Goal: Information Seeking & Learning: Learn about a topic

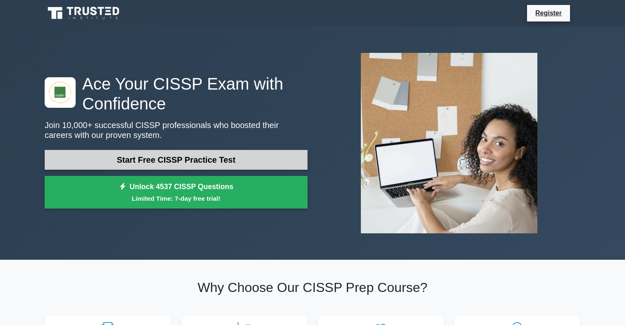
click at [190, 158] on link "Start Free CISSP Practice Test" at bounding box center [176, 160] width 263 height 20
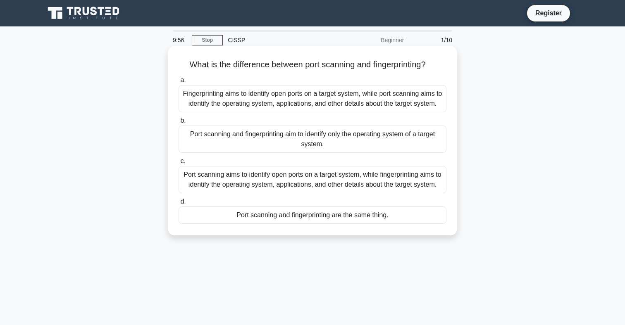
drag, startPoint x: 378, startPoint y: 71, endPoint x: 372, endPoint y: 73, distance: 6.7
click at [372, 73] on div "What is the difference between port scanning and fingerprinting? .spinner_0XTQ{…" at bounding box center [312, 141] width 283 height 183
click at [322, 184] on div "Port scanning aims to identify open ports on a target system, while fingerprint…" at bounding box center [313, 179] width 268 height 27
click at [179, 164] on input "c. Port scanning aims to identify open ports on a target system, while fingerpr…" at bounding box center [179, 161] width 0 height 5
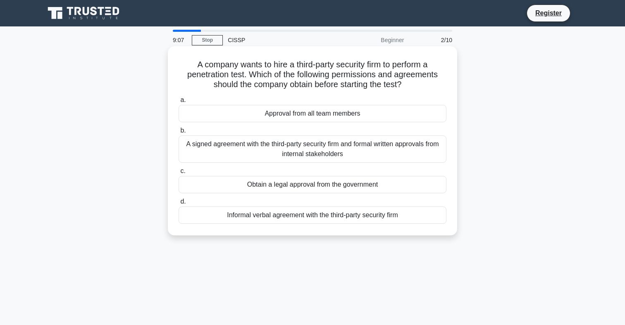
click at [190, 150] on div "A signed agreement with the third-party security firm and formal written approv…" at bounding box center [313, 149] width 268 height 27
click at [179, 134] on input "b. A signed agreement with the third-party security firm and formal written app…" at bounding box center [179, 130] width 0 height 5
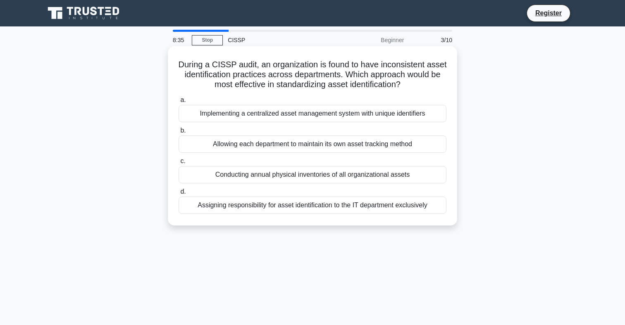
click at [222, 113] on div "Implementing a centralized asset management system with unique identifiers" at bounding box center [313, 113] width 268 height 17
click at [179, 103] on input "a. Implementing a centralized asset management system with unique identifiers" at bounding box center [179, 100] width 0 height 5
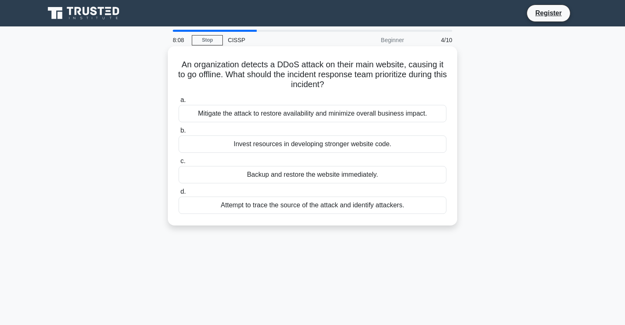
click at [227, 113] on div "Mitigate the attack to restore availability and minimize overall business impac…" at bounding box center [313, 113] width 268 height 17
click at [179, 103] on input "a. Mitigate the attack to restore availability and minimize overall business im…" at bounding box center [179, 100] width 0 height 5
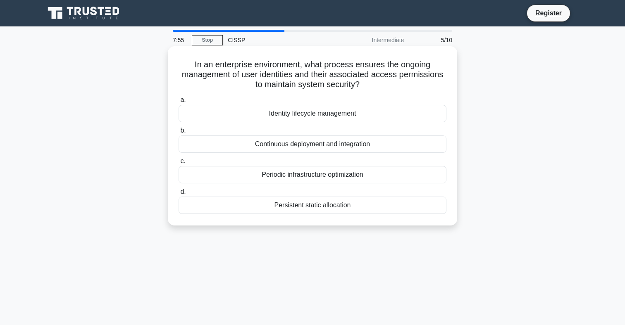
click at [227, 113] on div "Identity lifecycle management" at bounding box center [313, 113] width 268 height 17
click at [179, 103] on input "a. Identity lifecycle management" at bounding box center [179, 100] width 0 height 5
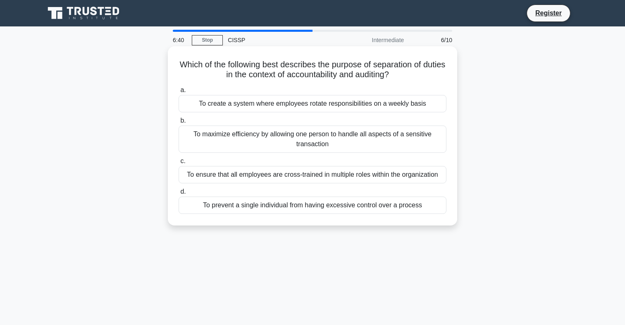
click at [317, 205] on div "To prevent a single individual from having excessive control over a process" at bounding box center [313, 205] width 268 height 17
click at [179, 195] on input "d. To prevent a single individual from having excessive control over a process" at bounding box center [179, 191] width 0 height 5
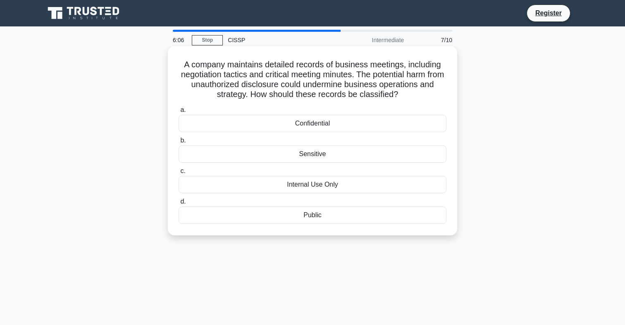
click at [339, 123] on div "Confidential" at bounding box center [313, 123] width 268 height 17
click at [179, 113] on input "a. Confidential" at bounding box center [179, 109] width 0 height 5
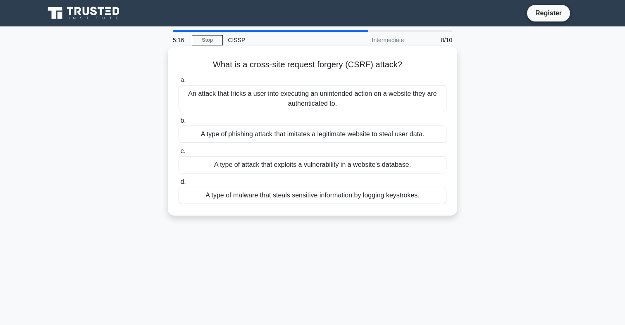
click at [240, 99] on div "An attack that tricks a user into executing an unintended action on a website t…" at bounding box center [313, 98] width 268 height 27
click at [179, 83] on input "a. An attack that tricks a user into executing an unintended action on a websit…" at bounding box center [179, 80] width 0 height 5
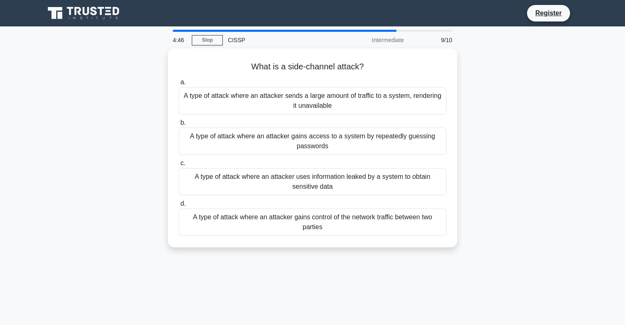
click at [60, 0] on nav "Register" at bounding box center [312, 13] width 625 height 26
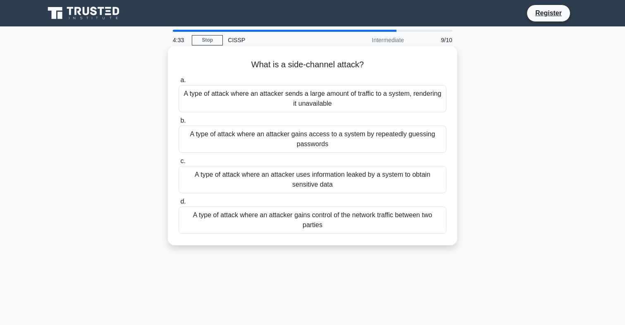
click at [226, 176] on div "A type of attack where an attacker uses information leaked by a system to obtai…" at bounding box center [313, 179] width 268 height 27
click at [179, 164] on input "c. A type of attack where an attacker uses information leaked by a system to ob…" at bounding box center [179, 161] width 0 height 5
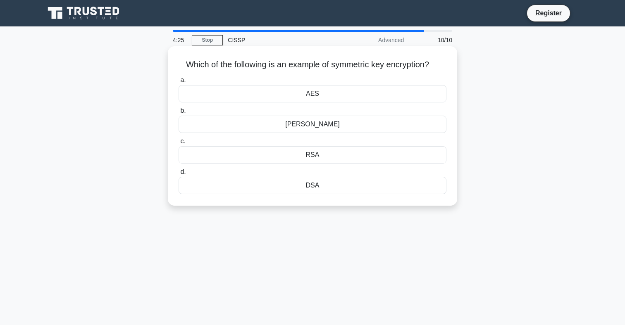
click at [241, 159] on div "RSA" at bounding box center [313, 154] width 268 height 17
click at [179, 144] on input "c. RSA" at bounding box center [179, 141] width 0 height 5
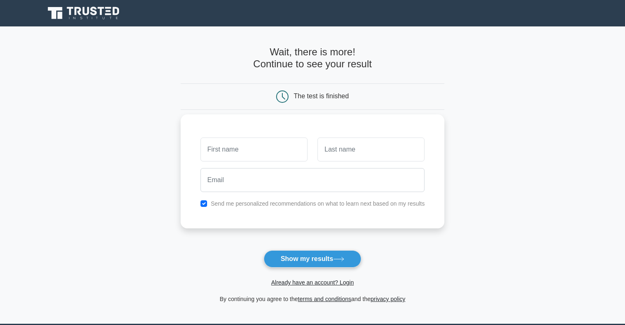
click at [204, 204] on input "checkbox" at bounding box center [203, 203] width 7 height 7
checkbox input "false"
click at [242, 152] on input "text" at bounding box center [253, 150] width 107 height 24
type input "jaaha"
type input "[PERSON_NAME]"
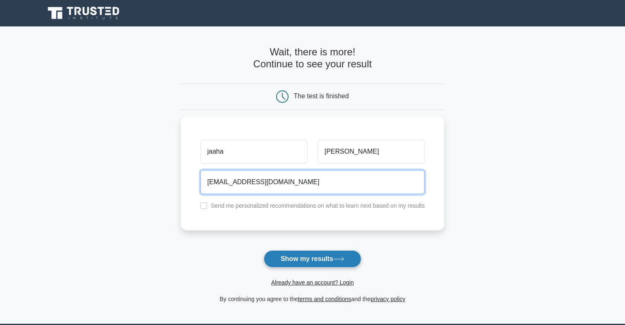
type input "[EMAIL_ADDRESS][DOMAIN_NAME]"
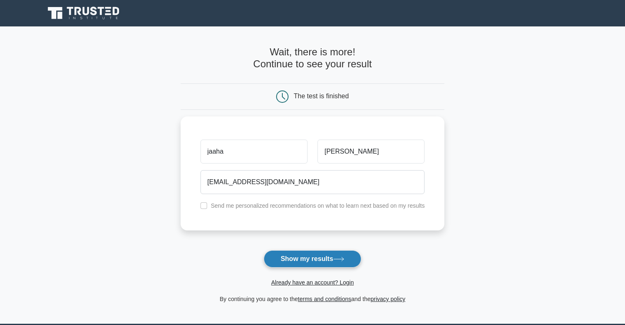
click at [315, 256] on button "Show my results" at bounding box center [313, 258] width 98 height 17
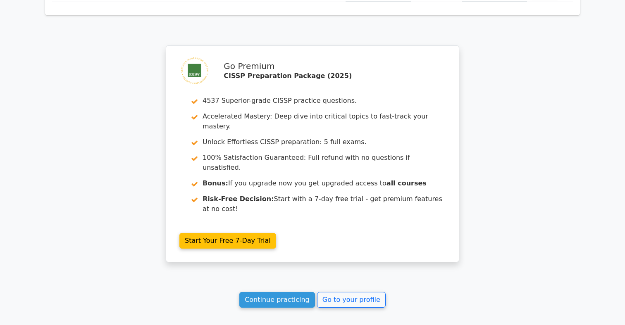
scroll to position [1248, 0]
